Goal: Find specific page/section: Find specific page/section

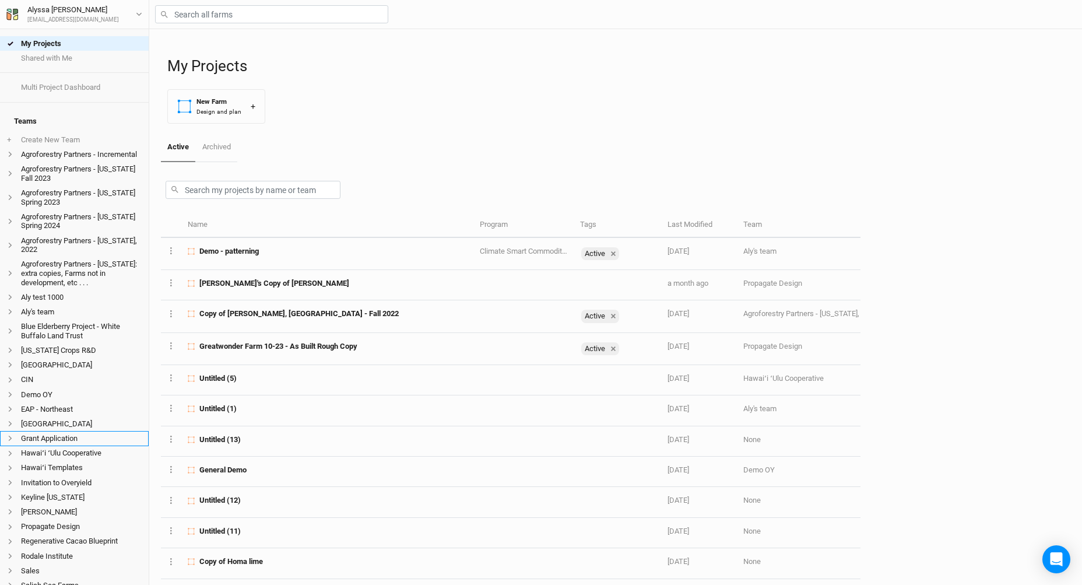
scroll to position [199, 0]
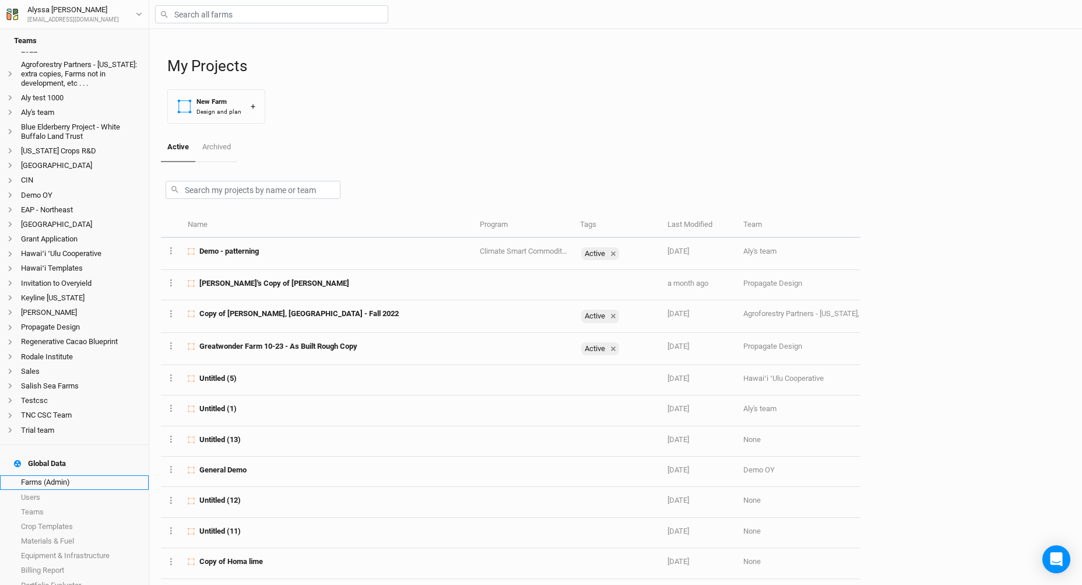
click at [67, 475] on link "Farms (Admin)" at bounding box center [74, 482] width 149 height 15
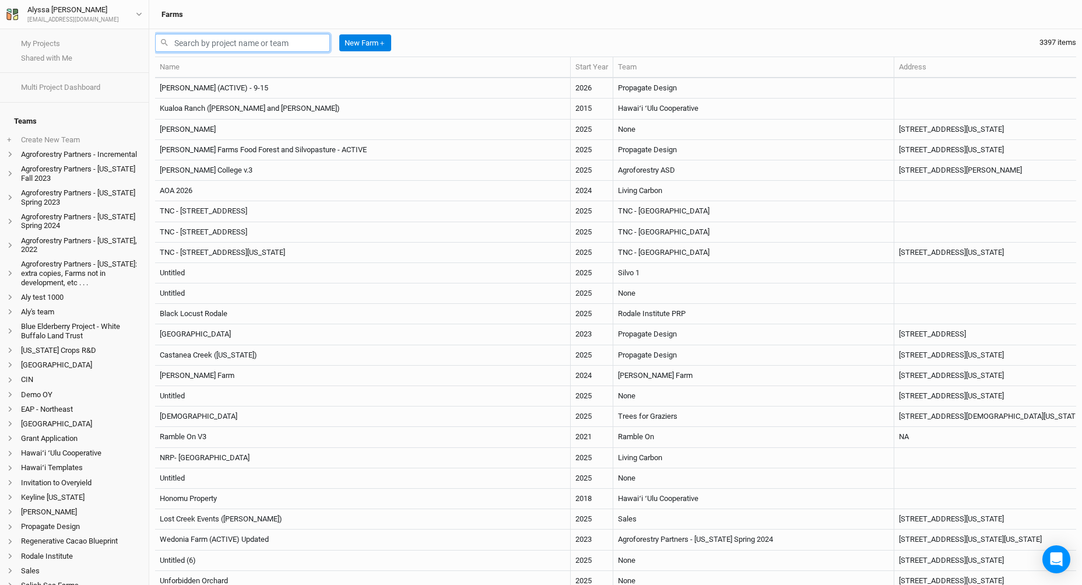
click at [286, 45] on input "text" at bounding box center [242, 43] width 175 height 18
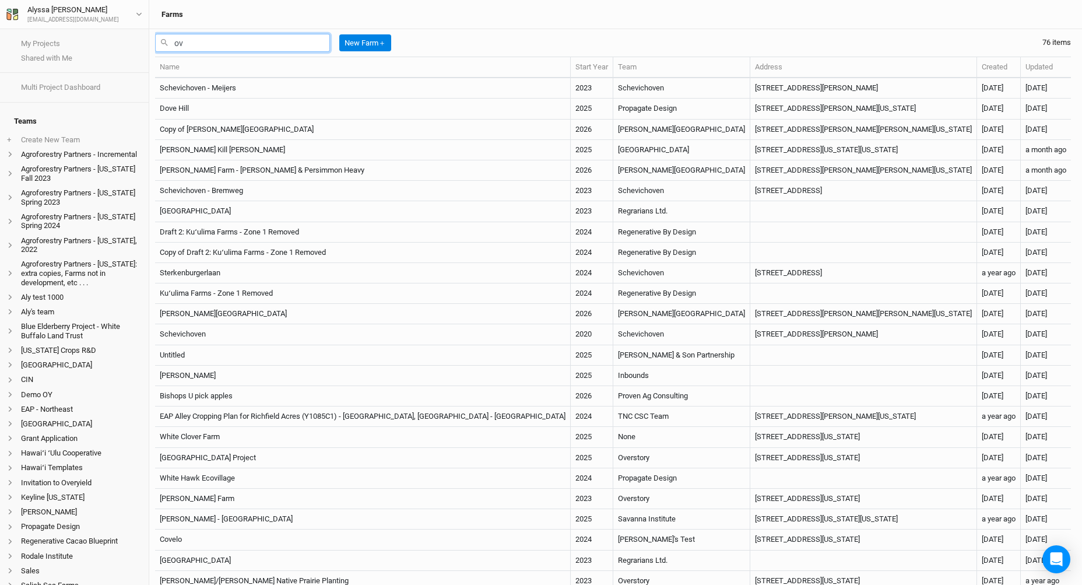
type input "o"
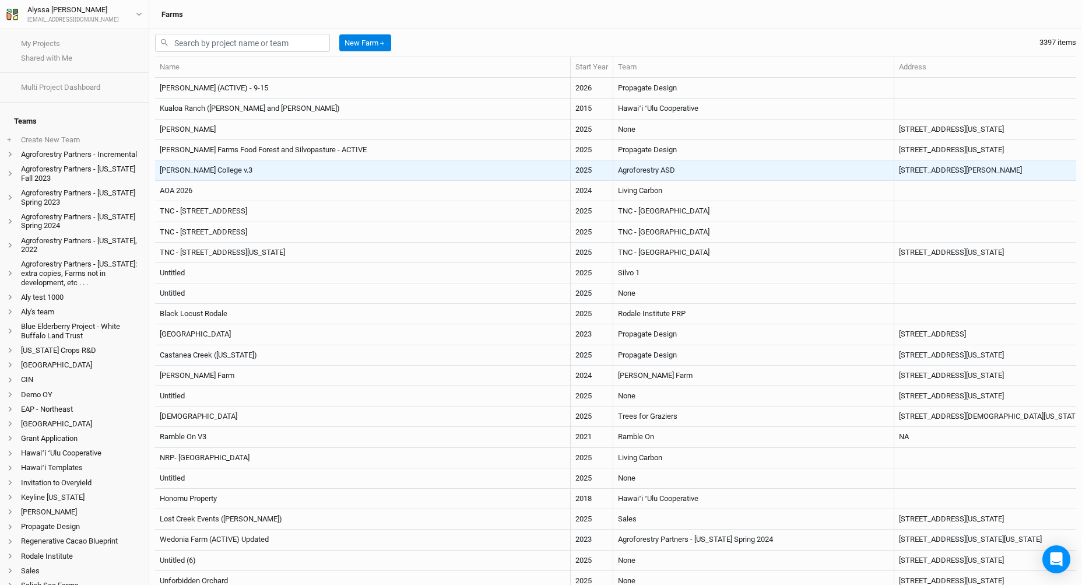
click at [268, 170] on td "[PERSON_NAME] College v.3" at bounding box center [363, 170] width 416 height 20
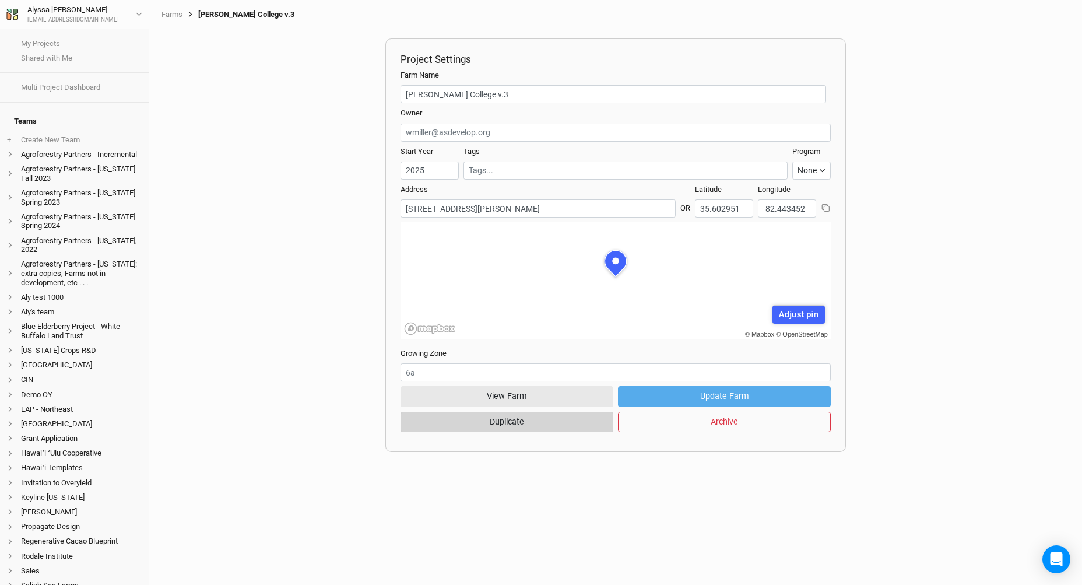
scroll to position [58, 158]
click at [542, 401] on button "View Farm" at bounding box center [507, 396] width 213 height 20
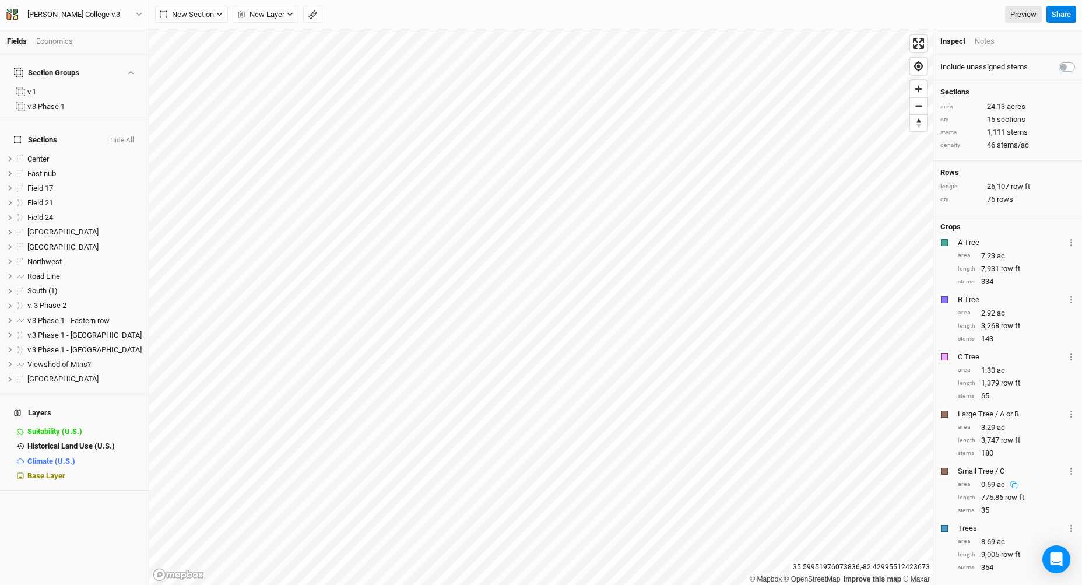
scroll to position [83, 0]
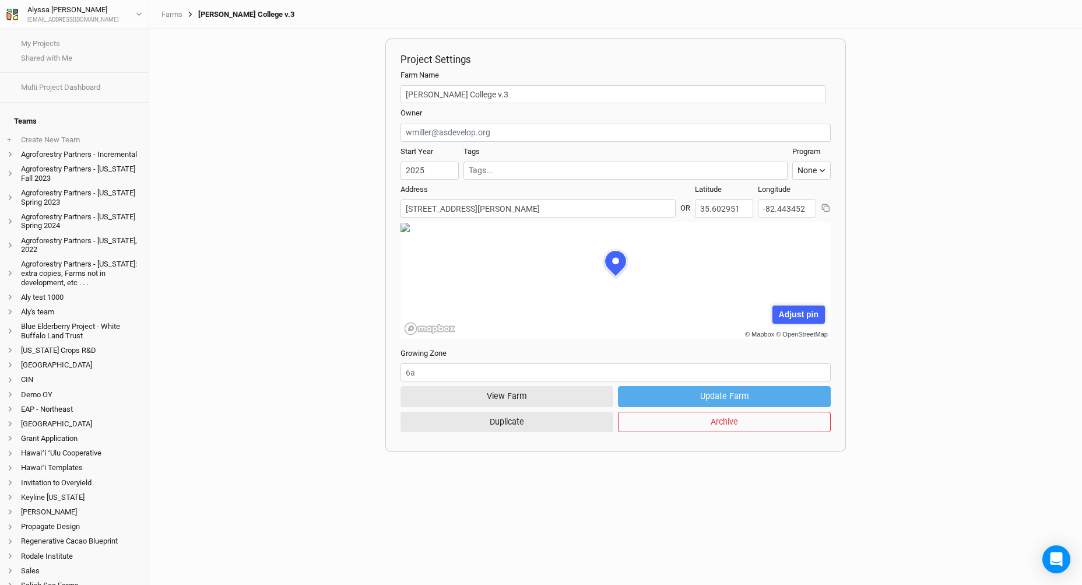
scroll to position [58, 158]
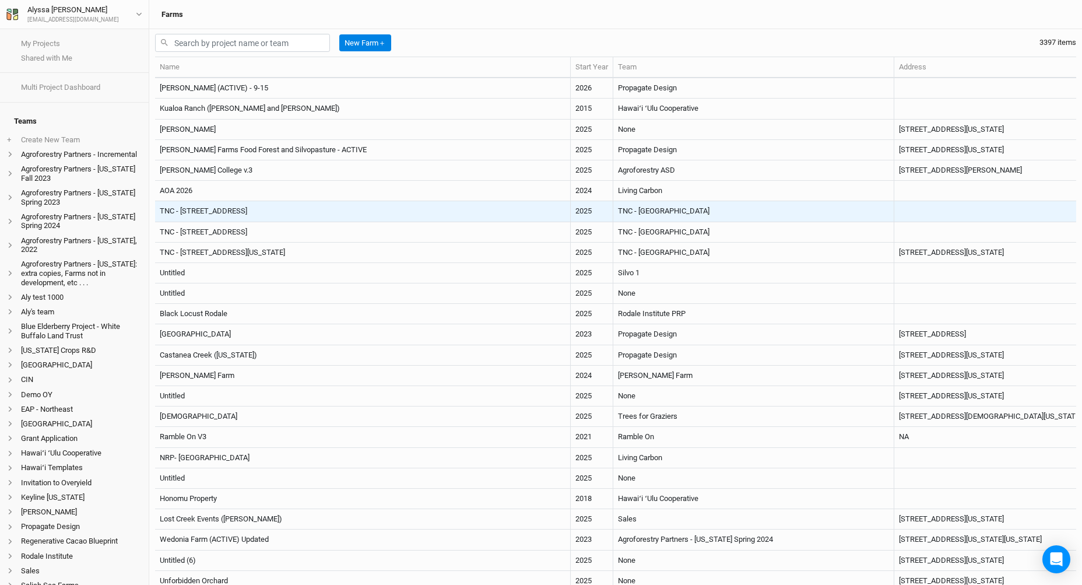
click at [240, 204] on td "TNC - [STREET_ADDRESS]" at bounding box center [363, 211] width 416 height 20
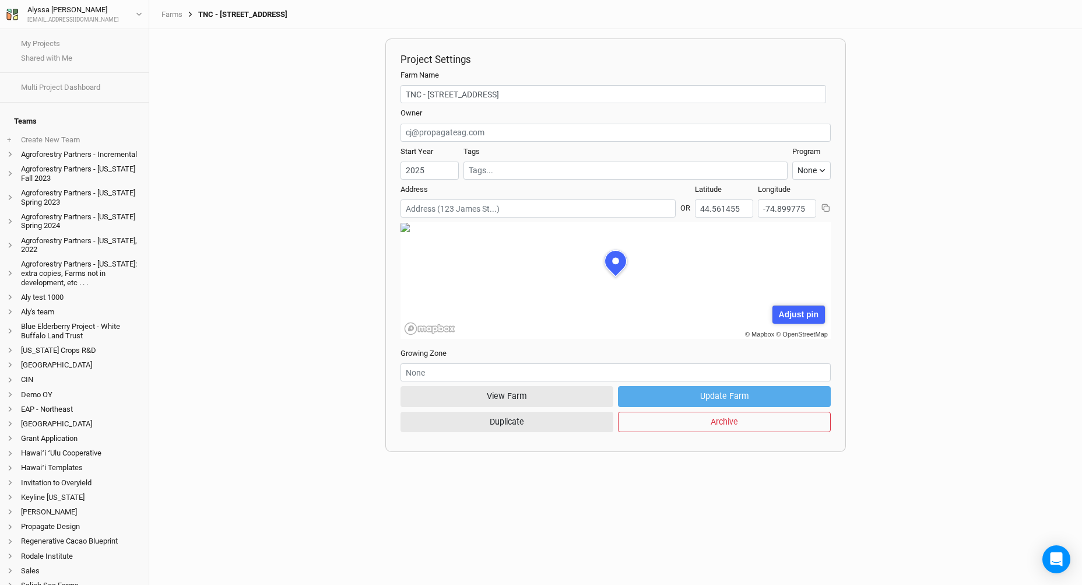
scroll to position [58, 158]
click at [538, 391] on button "View Farm" at bounding box center [507, 396] width 213 height 20
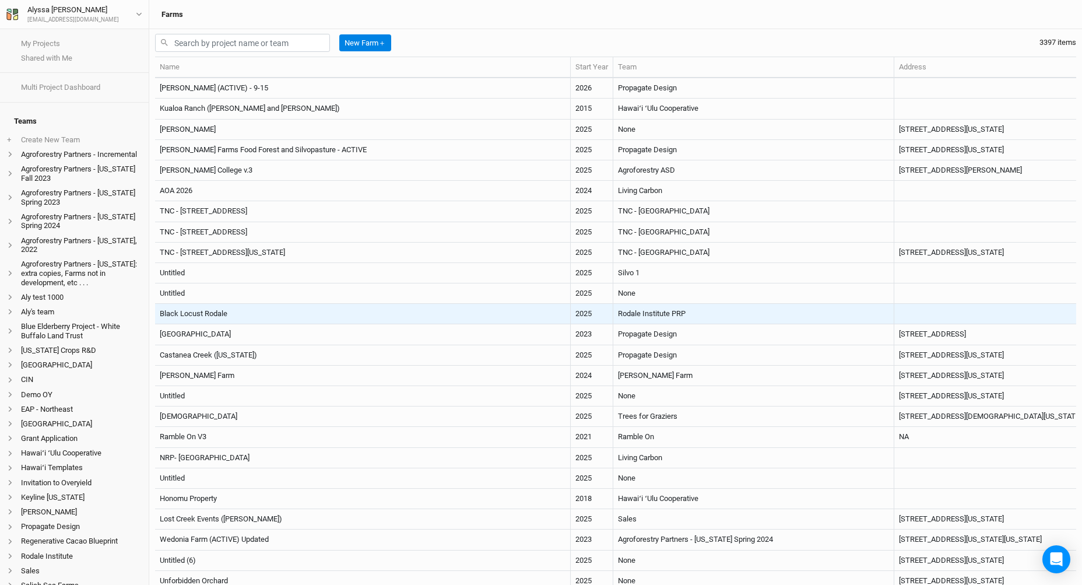
scroll to position [15, 0]
